Goal: Information Seeking & Learning: Learn about a topic

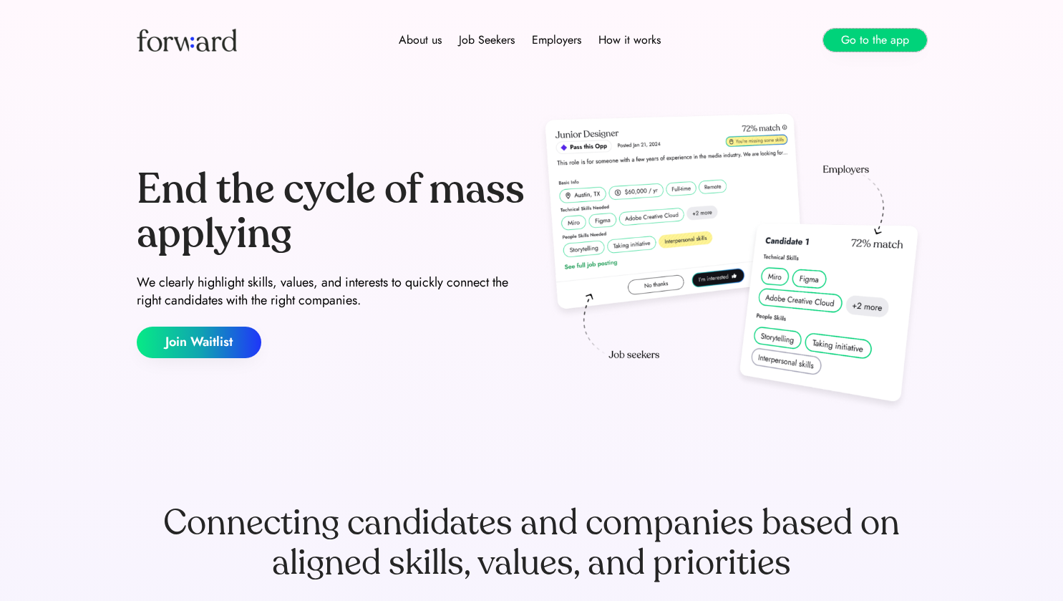
click at [867, 39] on button "Go to the app" at bounding box center [875, 40] width 104 height 23
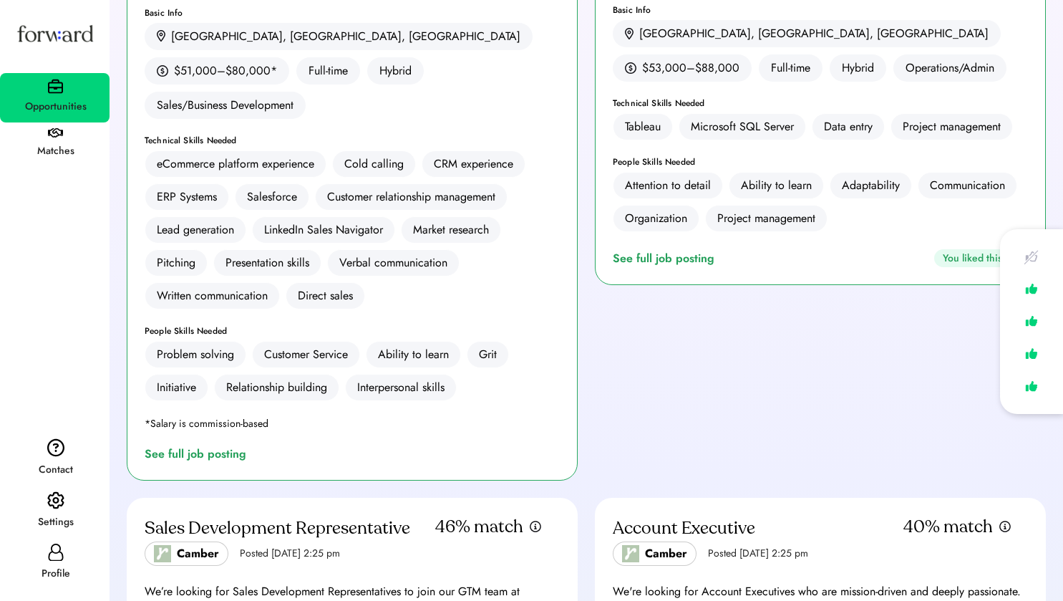
scroll to position [358, 0]
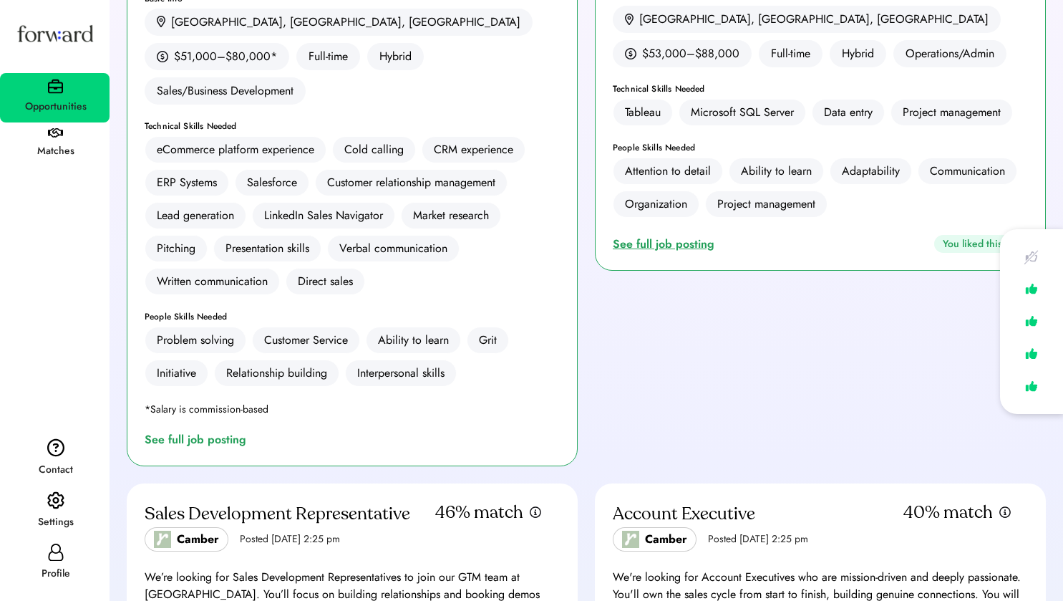
click at [676, 244] on div "See full job posting" at bounding box center [666, 244] width 107 height 17
